Goal: Transaction & Acquisition: Purchase product/service

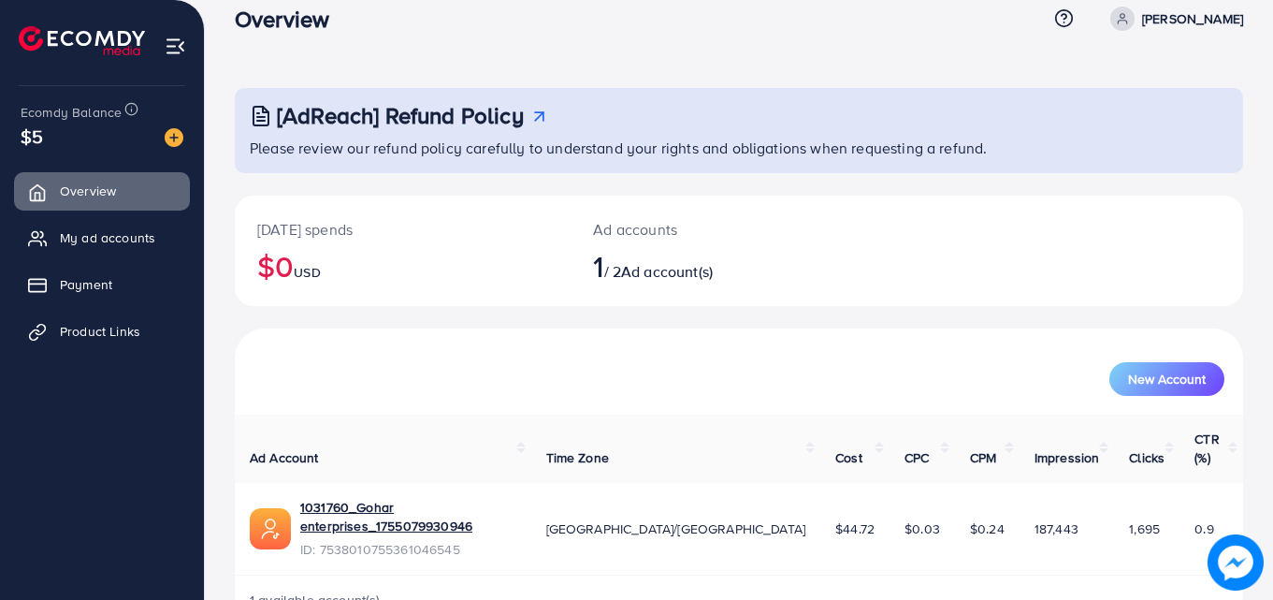
scroll to position [44, 0]
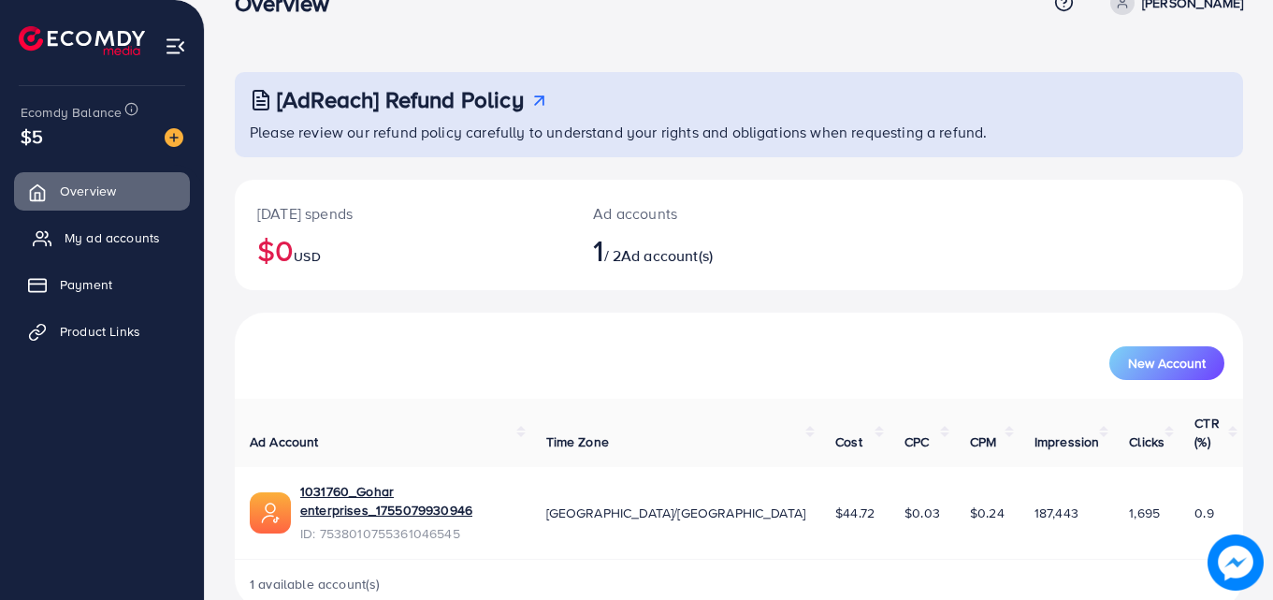
click at [148, 234] on span "My ad accounts" at bounding box center [112, 237] width 95 height 19
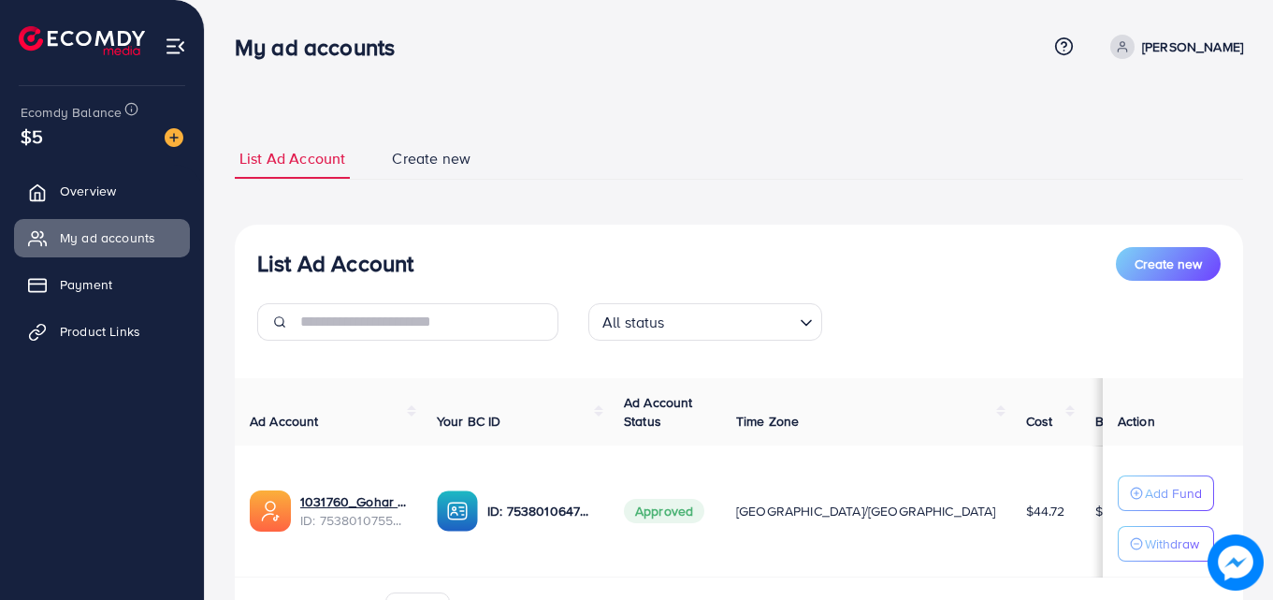
scroll to position [112, 0]
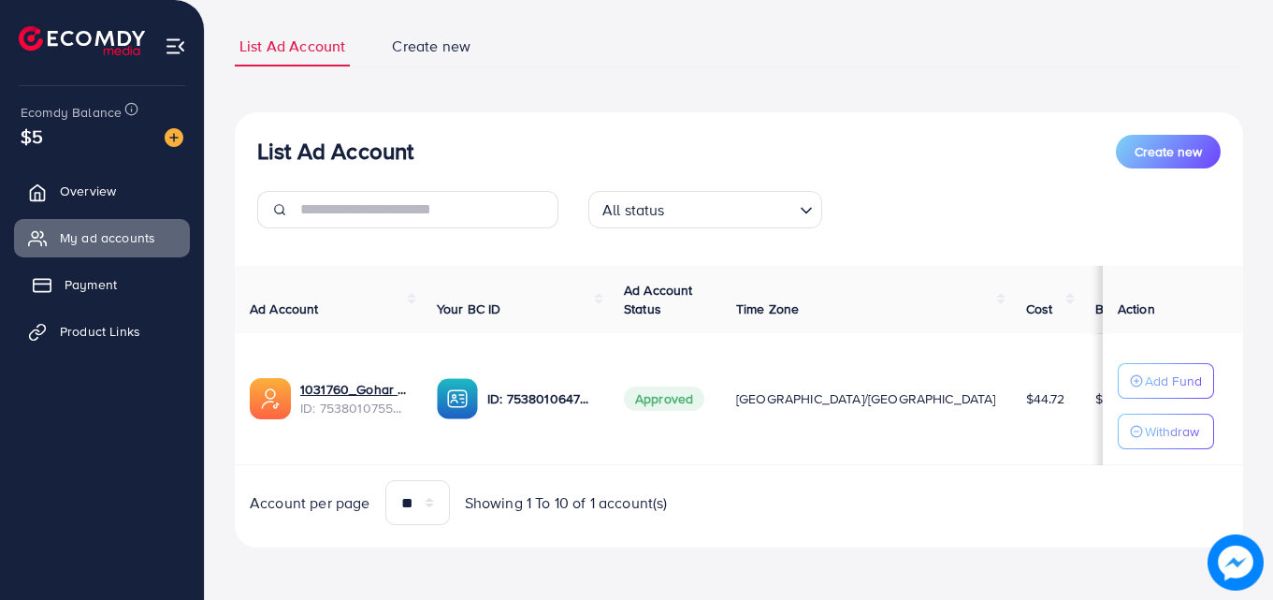
click at [97, 284] on span "Payment" at bounding box center [91, 284] width 52 height 19
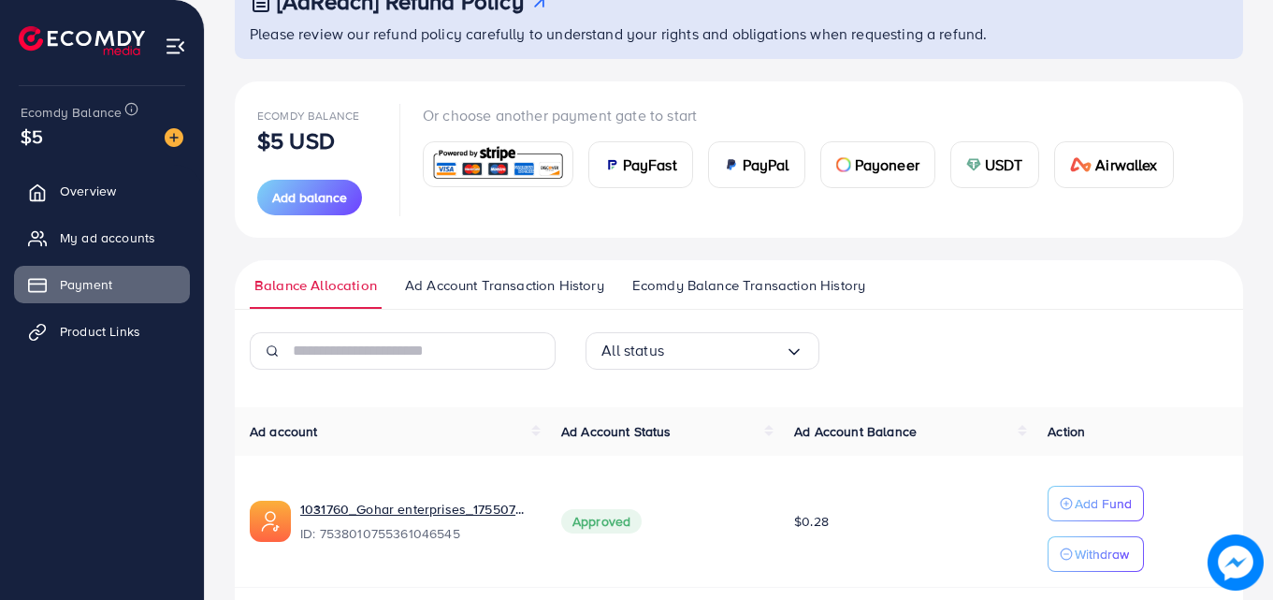
scroll to position [187, 0]
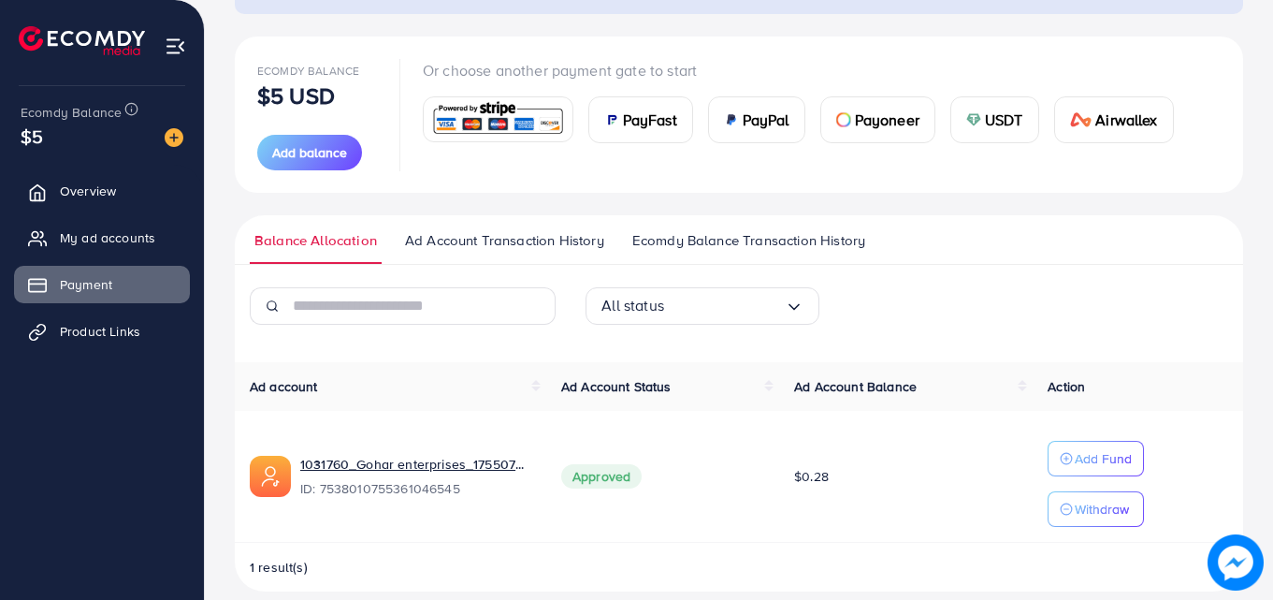
click at [642, 127] on span "PayFast" at bounding box center [650, 120] width 54 height 22
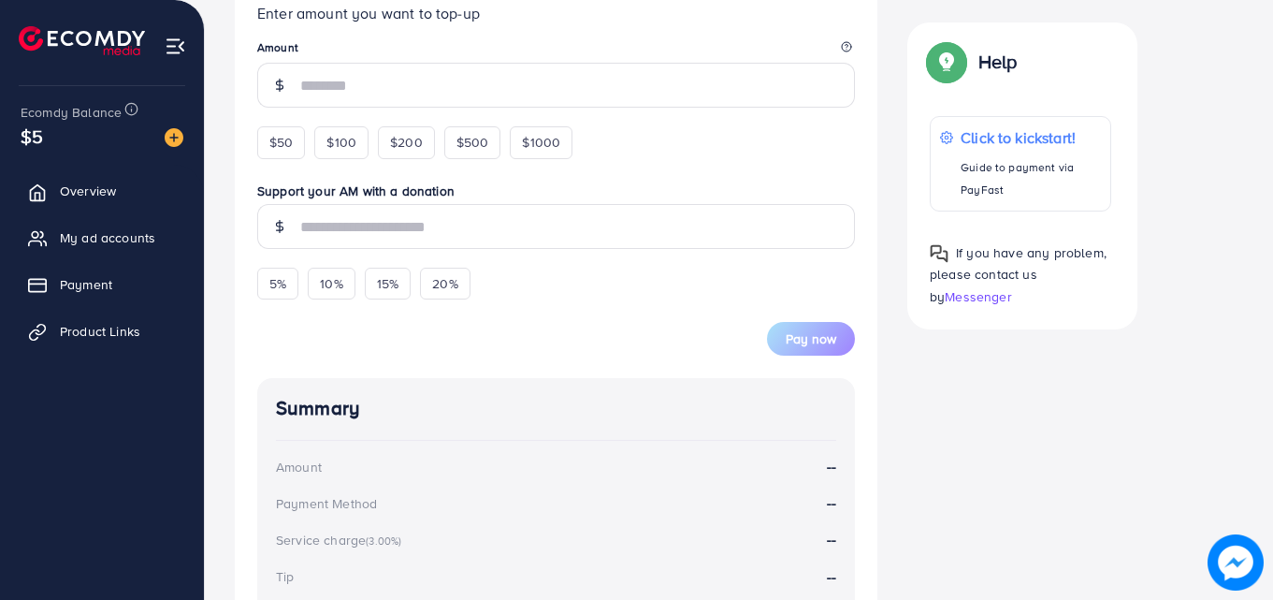
scroll to position [224, 0]
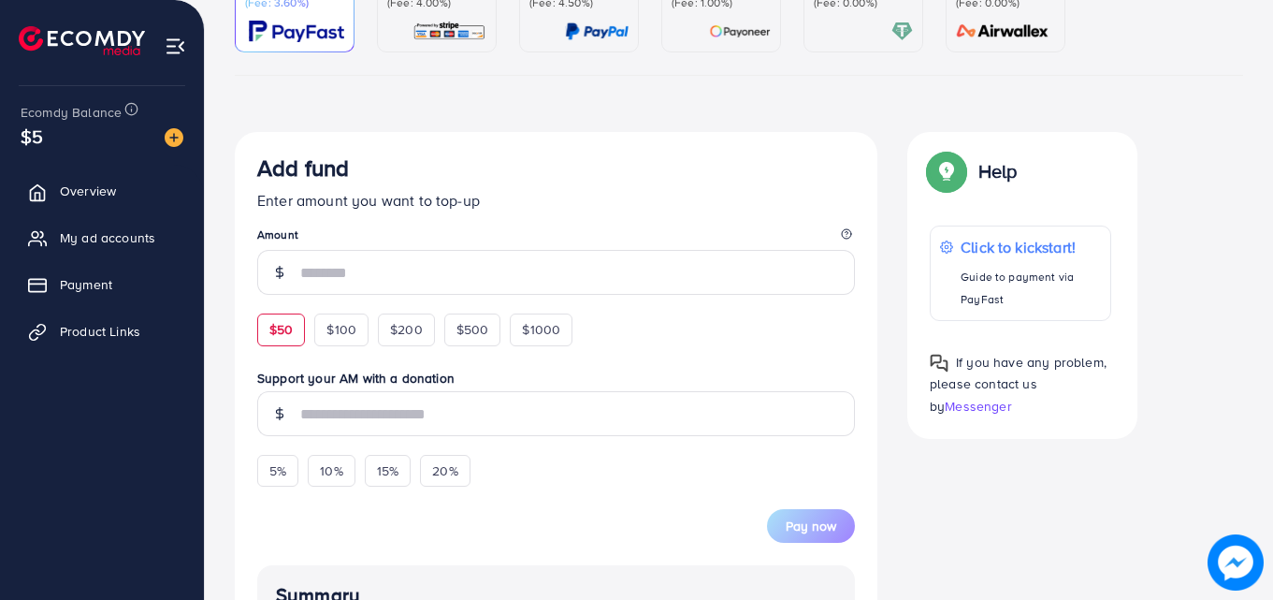
click at [282, 336] on span "$50" at bounding box center [280, 329] width 23 height 19
type input "**"
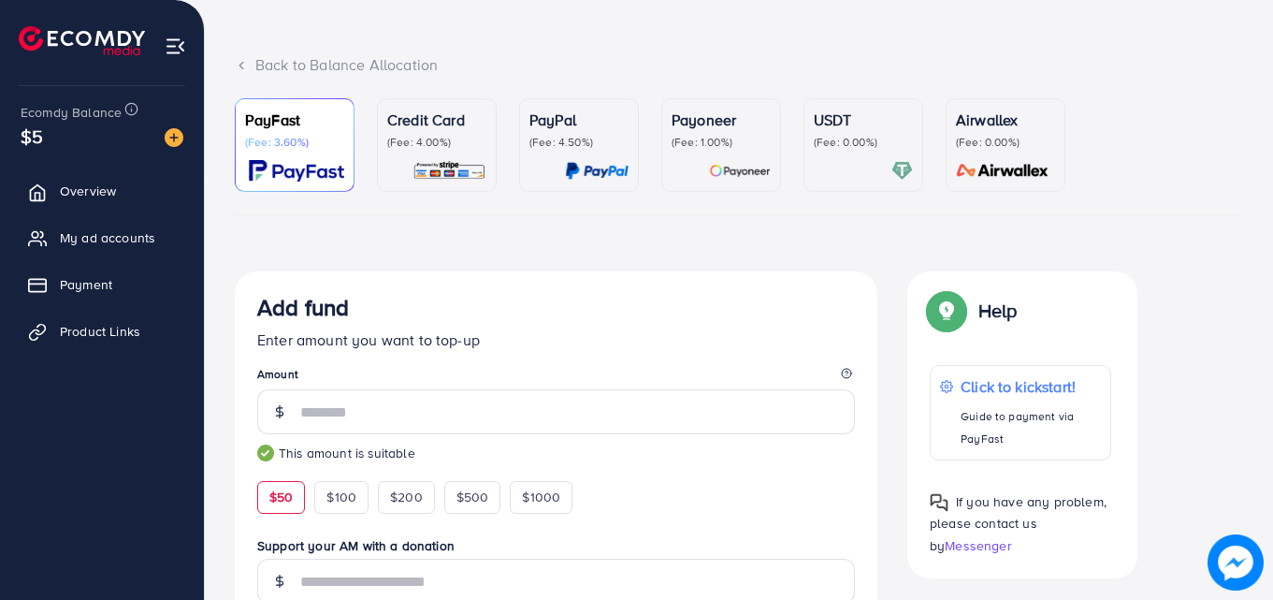
scroll to position [0, 0]
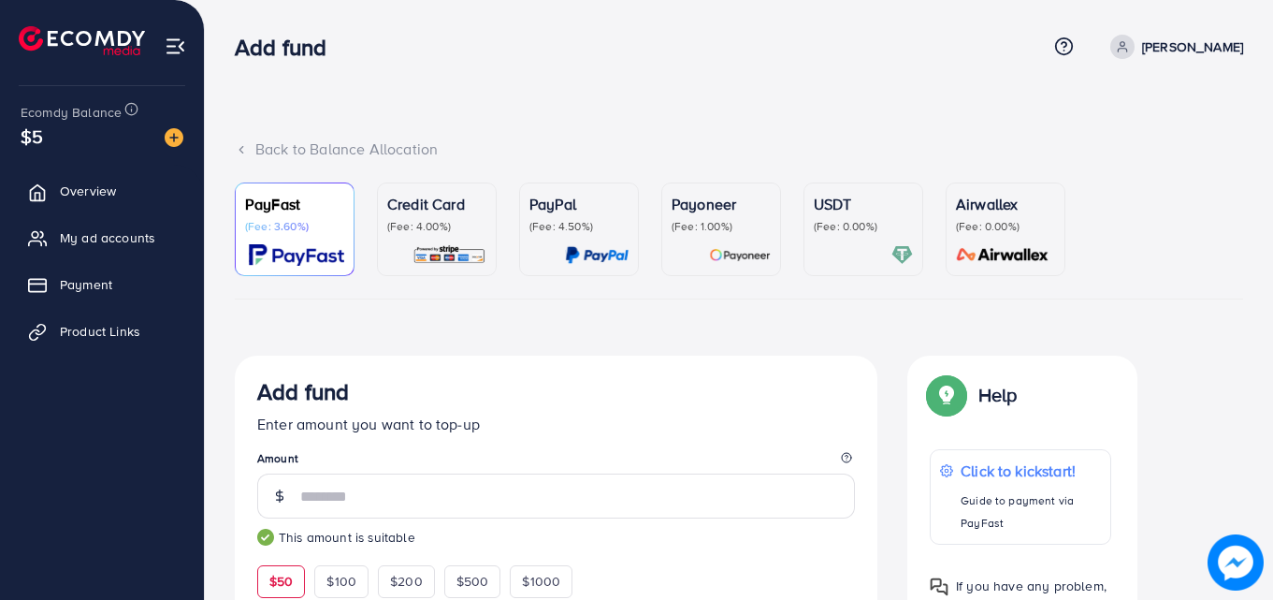
click at [746, 215] on p "Payoneer" at bounding box center [721, 204] width 99 height 22
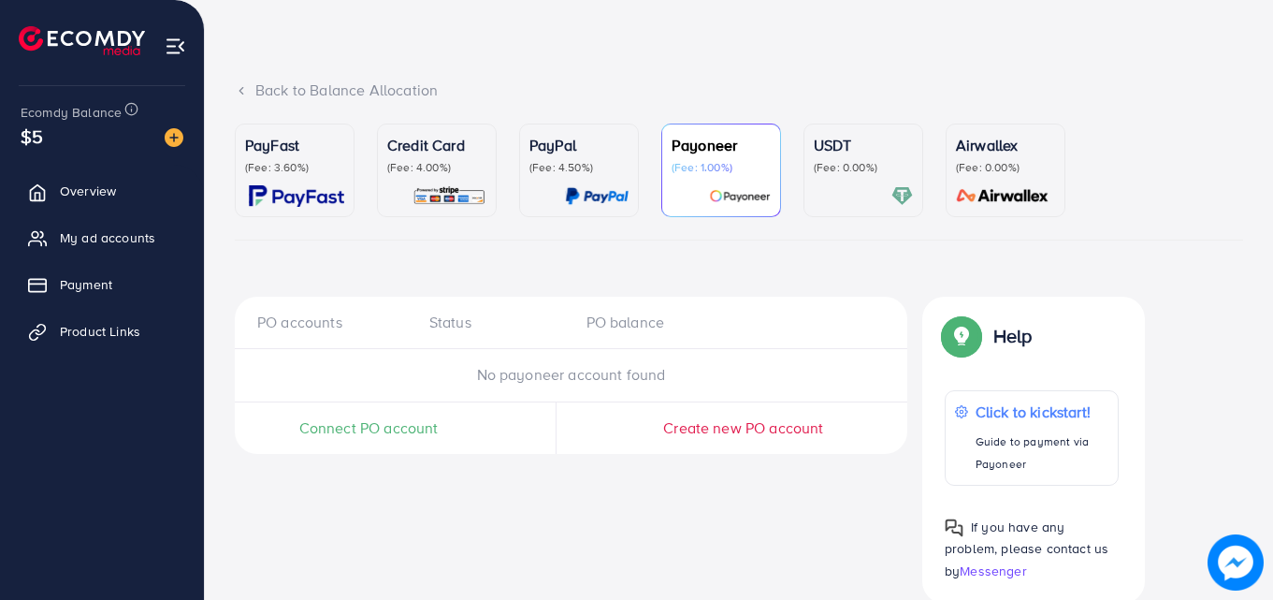
scroll to position [93, 0]
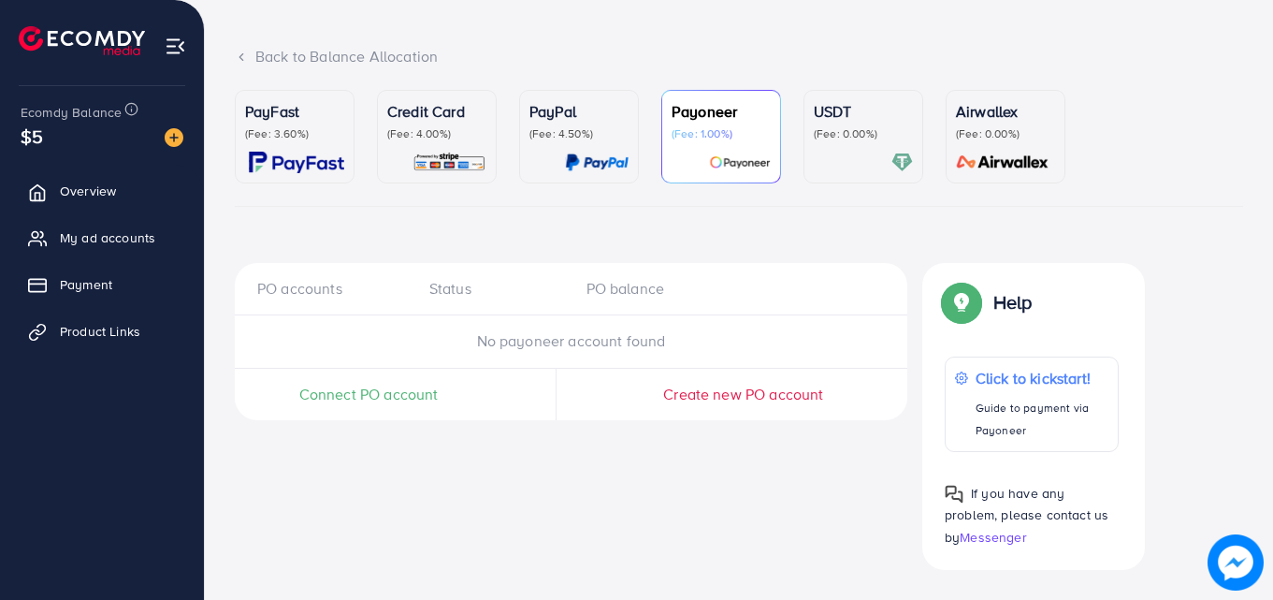
click at [868, 149] on div "USDT (Fee: 0.00%)" at bounding box center [863, 136] width 99 height 73
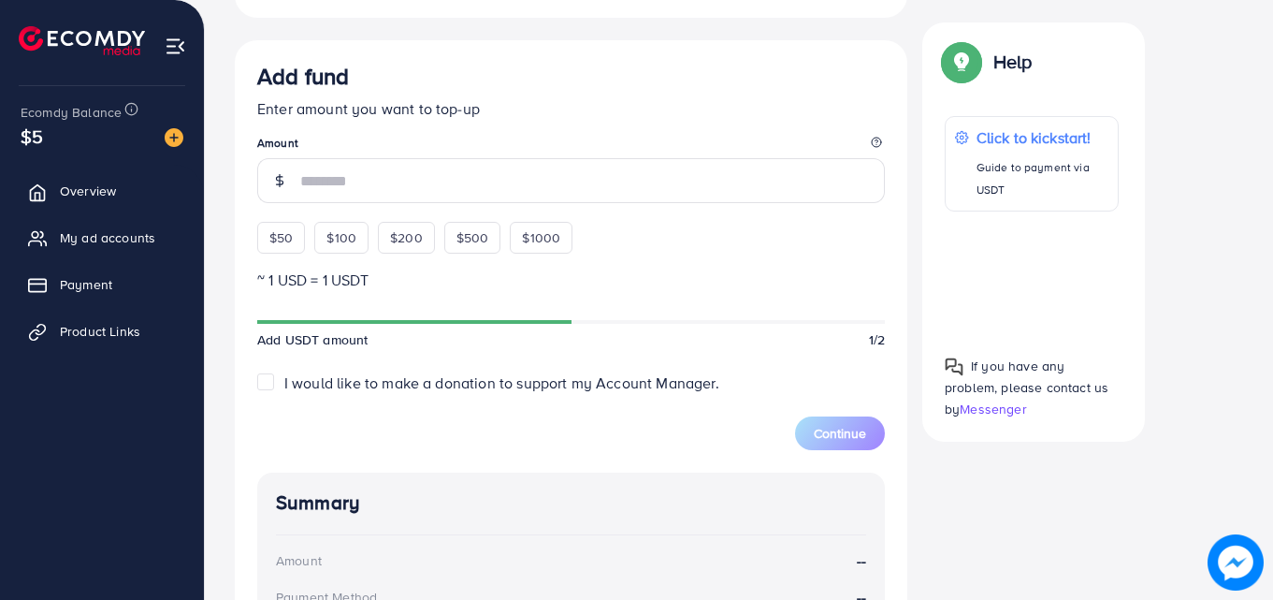
scroll to position [376, 0]
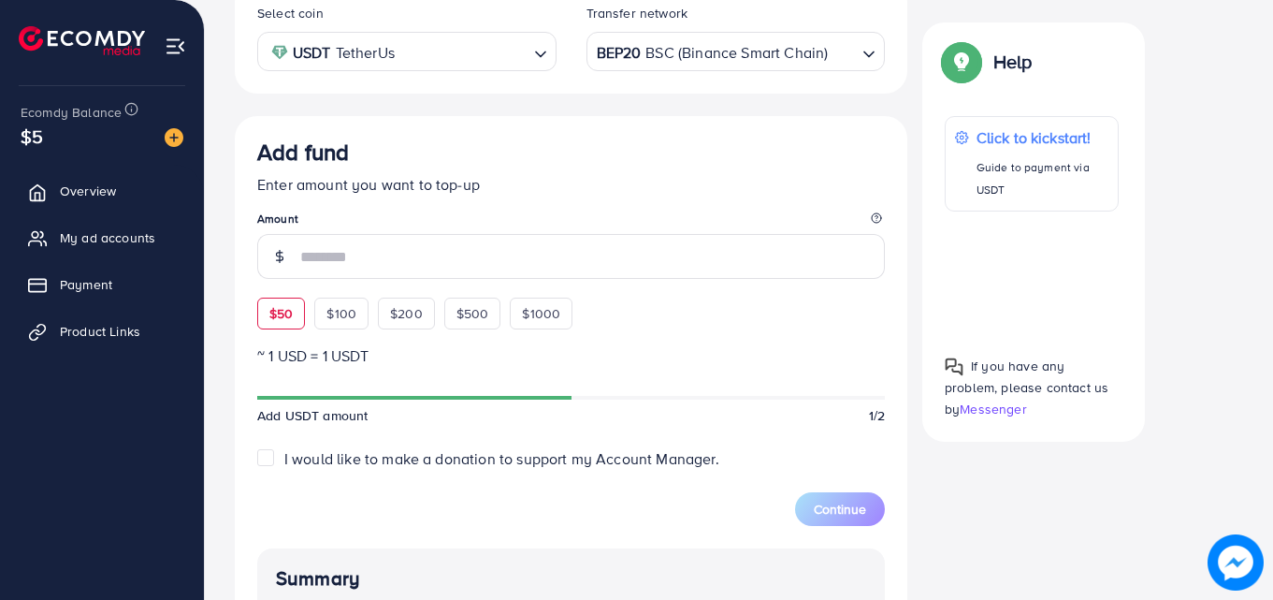
click at [296, 311] on div "$50" at bounding box center [281, 313] width 48 height 32
type input "**"
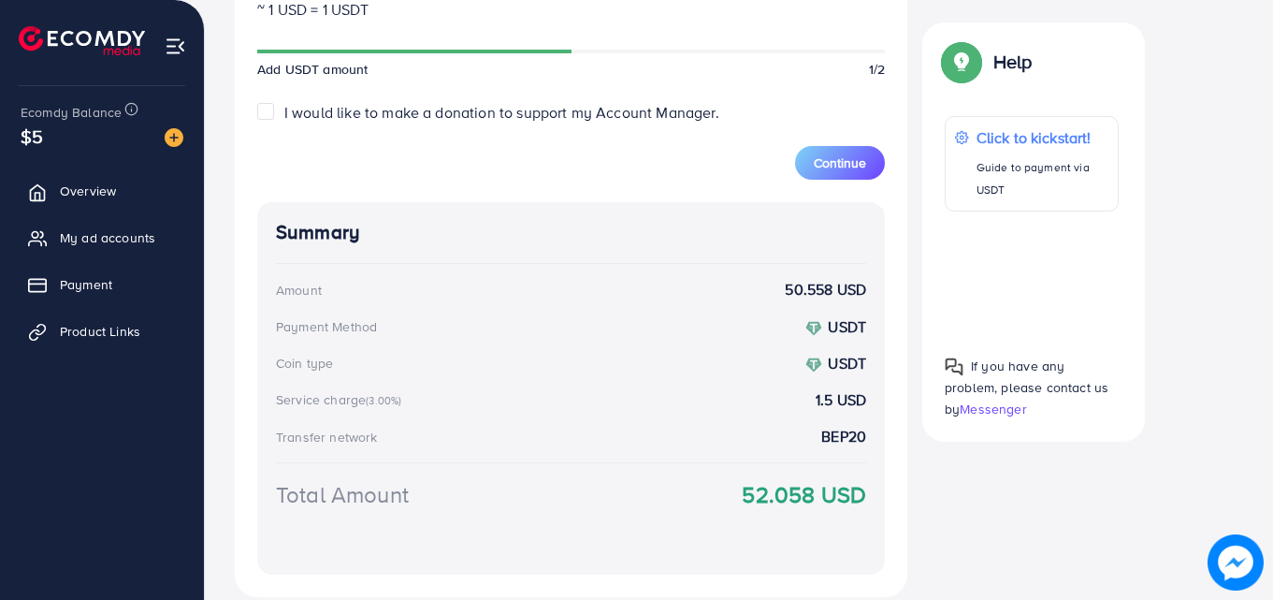
scroll to position [0, 0]
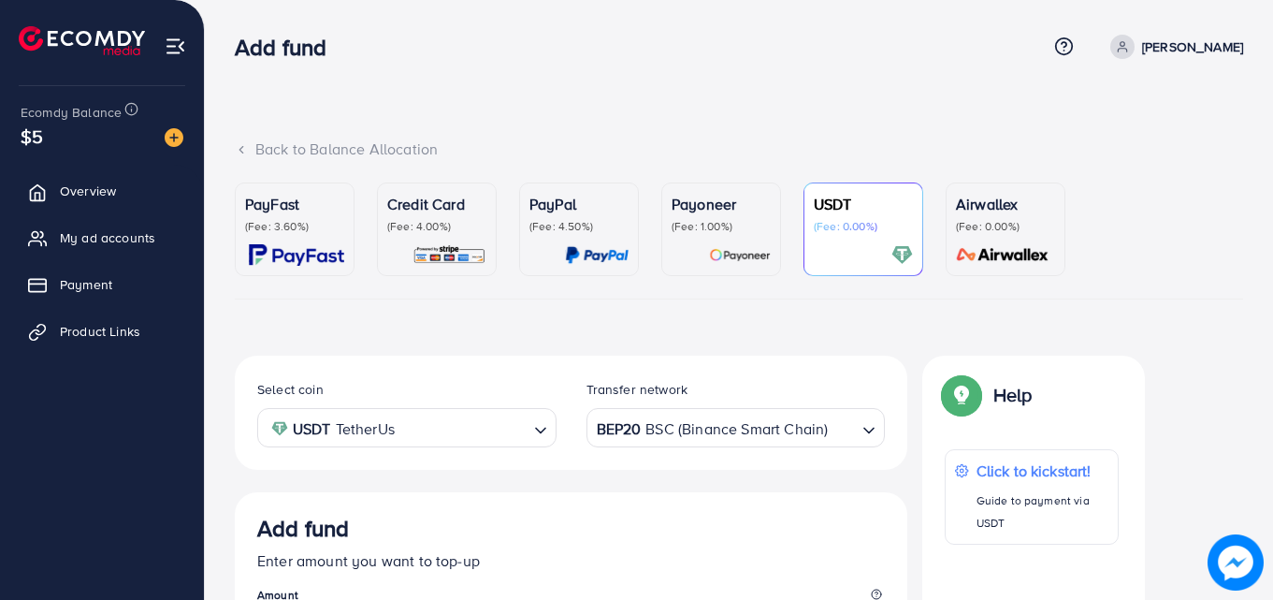
click at [434, 217] on div "Credit Card (Fee: 4.00%)" at bounding box center [436, 213] width 99 height 41
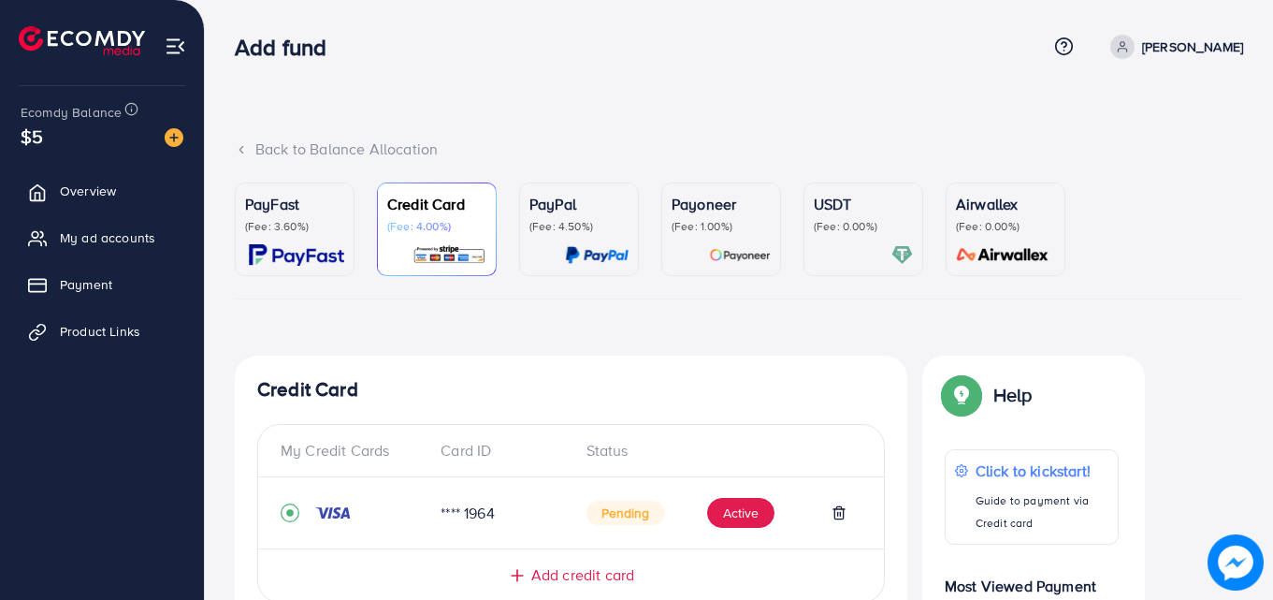
click at [334, 225] on p "(Fee: 3.60%)" at bounding box center [294, 226] width 99 height 15
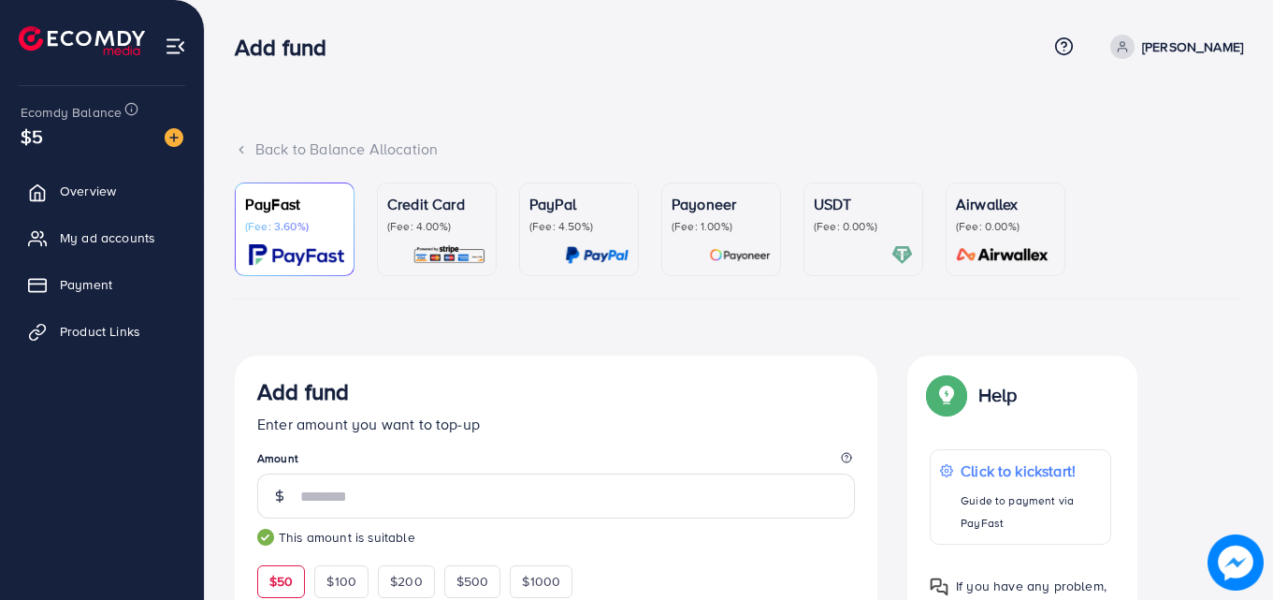
click at [447, 200] on p "Credit Card" at bounding box center [436, 204] width 99 height 22
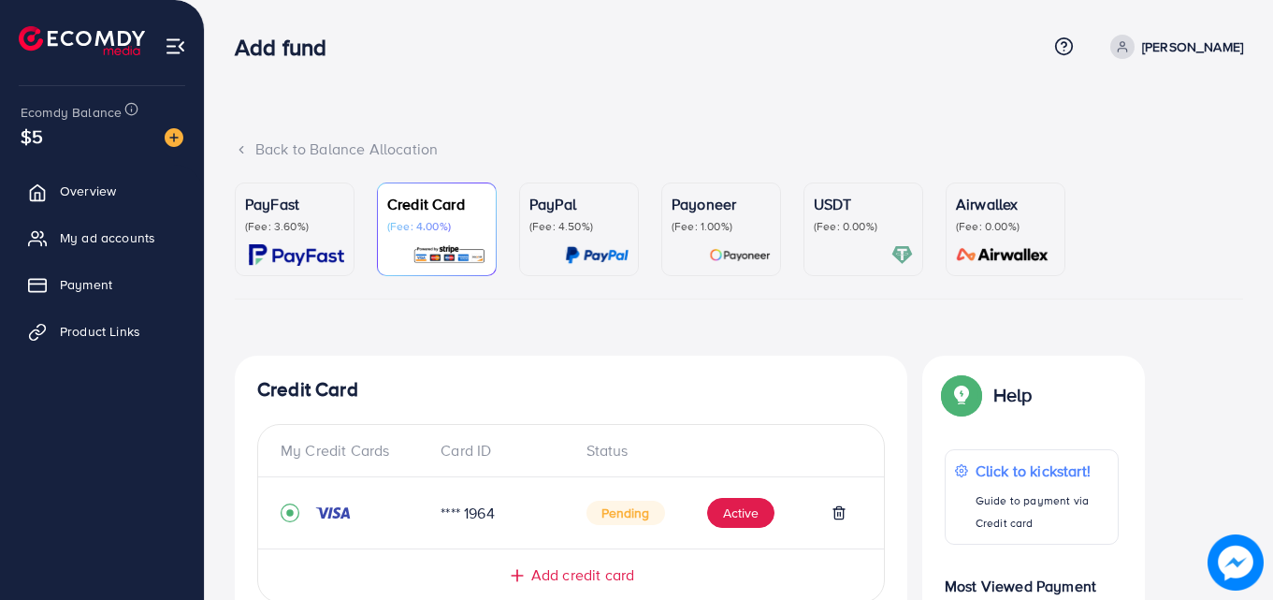
click at [337, 222] on p "(Fee: 3.60%)" at bounding box center [294, 226] width 99 height 15
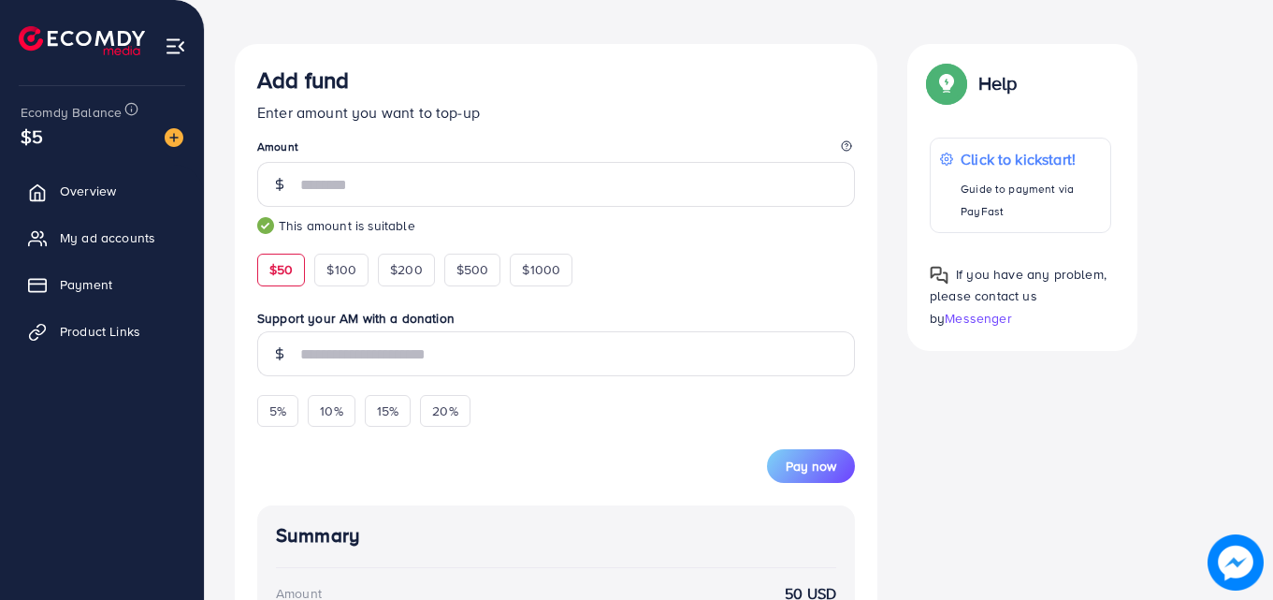
scroll to position [374, 0]
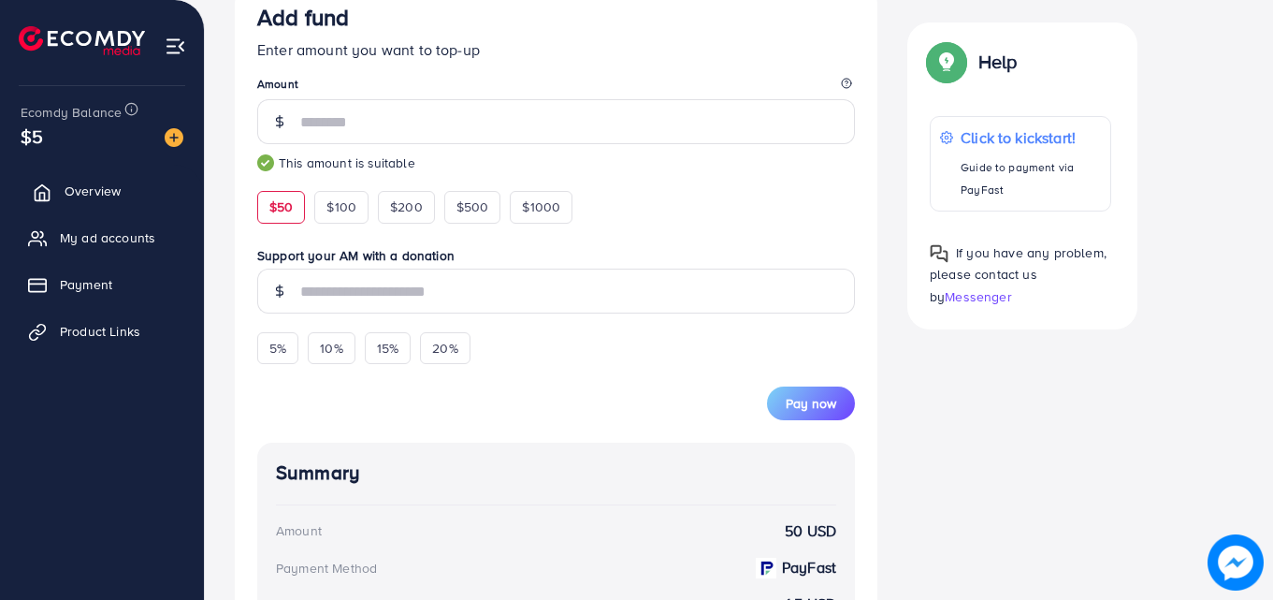
click at [122, 182] on link "Overview" at bounding box center [102, 190] width 176 height 37
